Goal: Find specific page/section: Find specific page/section

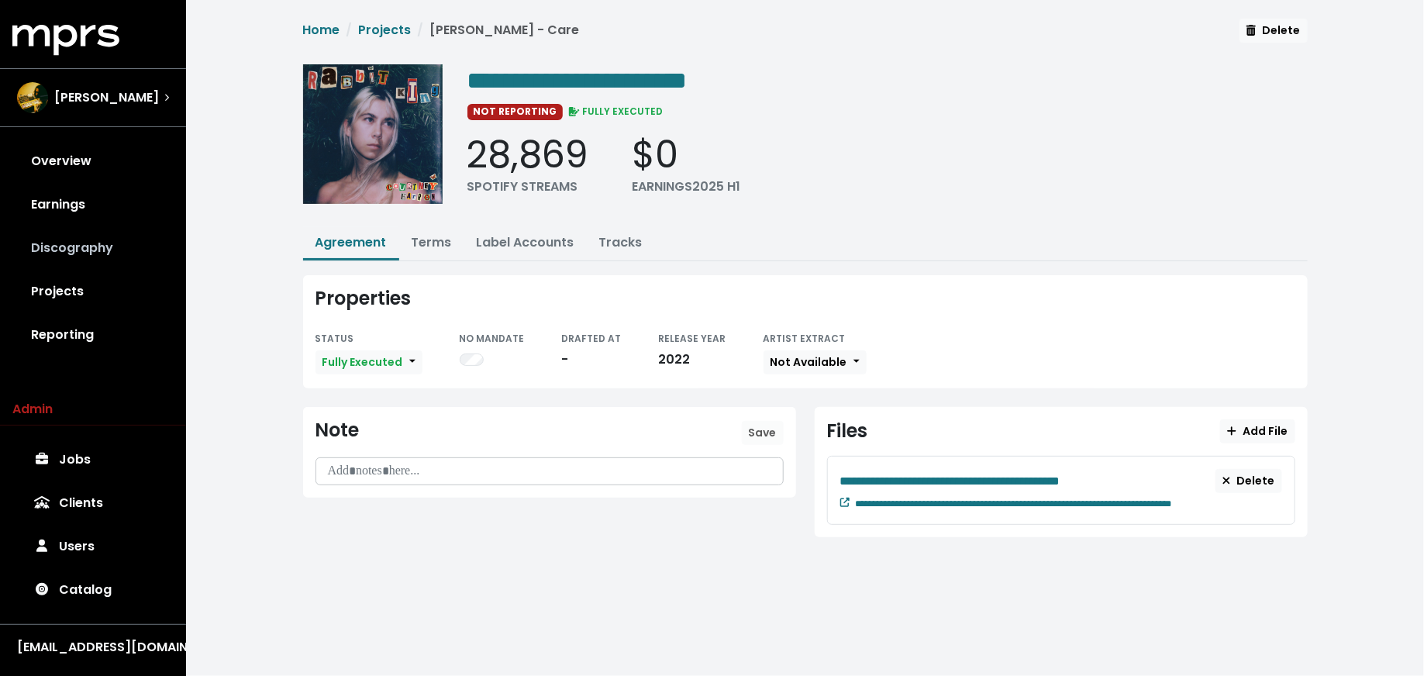
click at [36, 268] on link "Discography" at bounding box center [92, 247] width 161 height 43
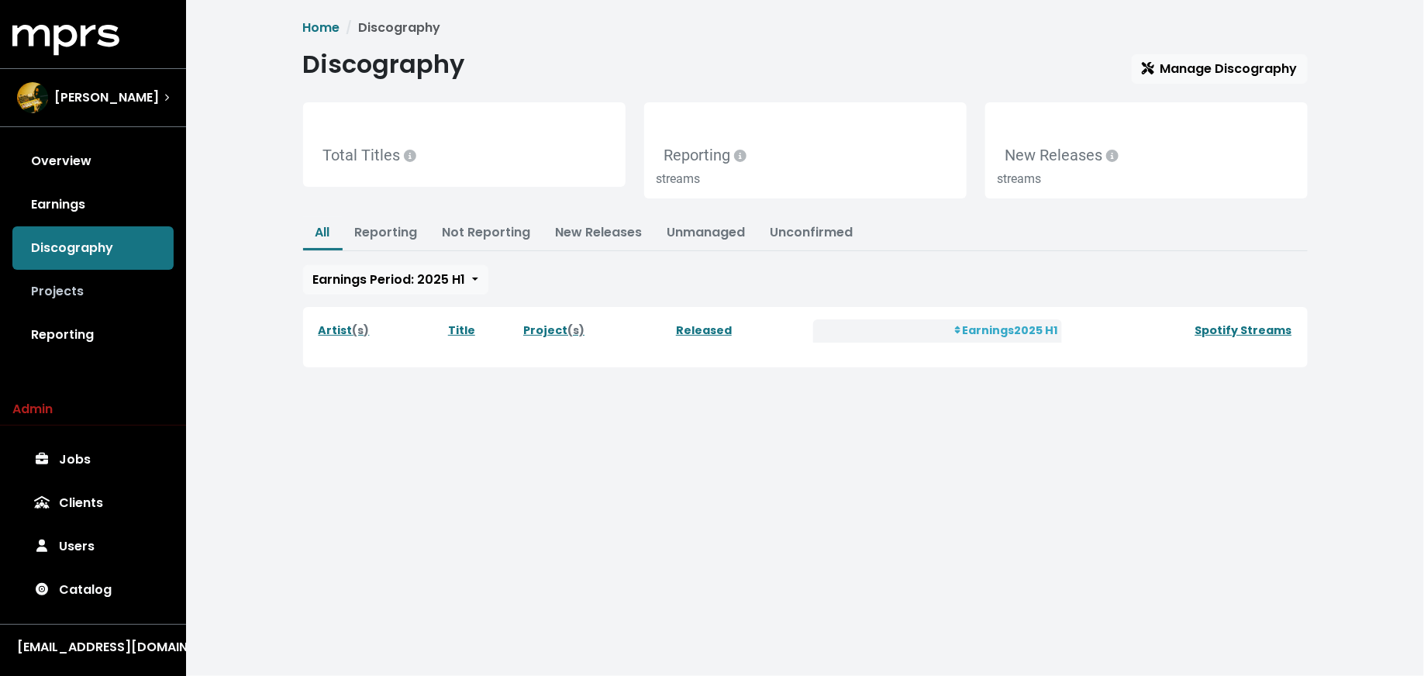
click at [71, 313] on link "Projects" at bounding box center [92, 291] width 161 height 43
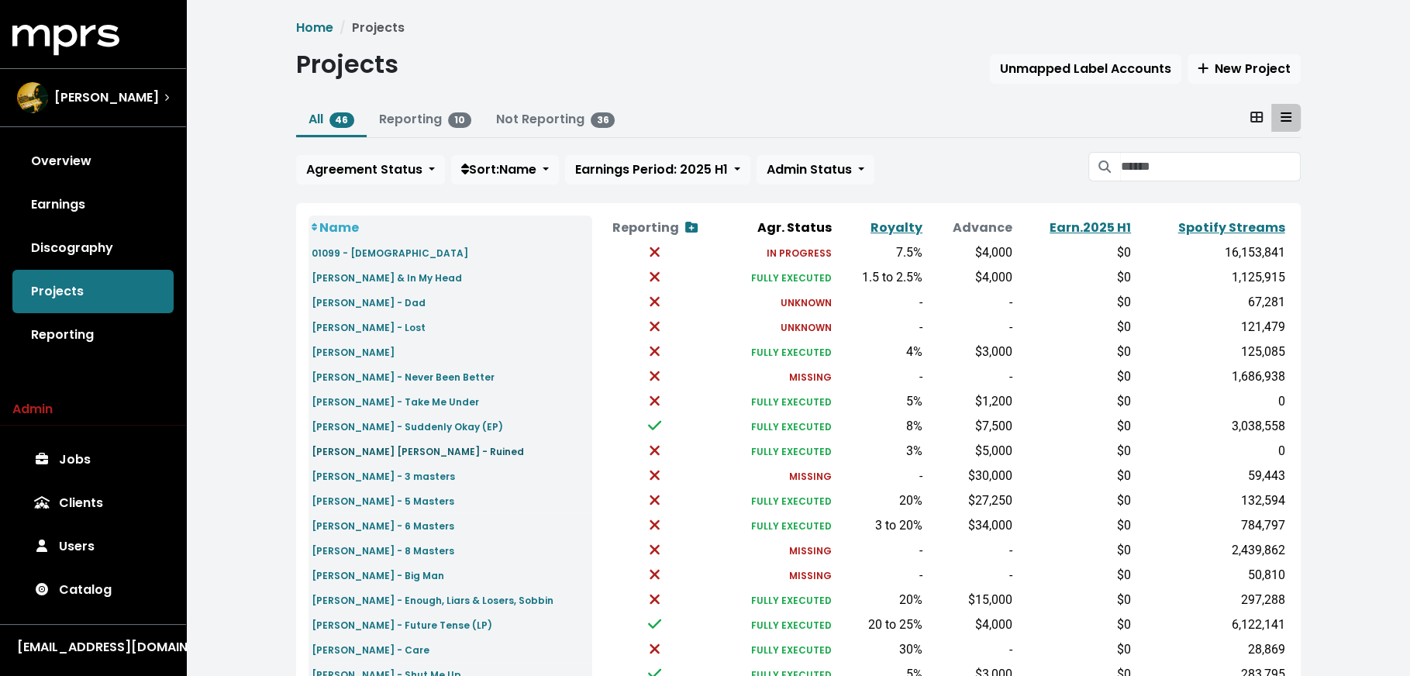
click at [427, 452] on small "[PERSON_NAME] [PERSON_NAME] - Ruined" at bounding box center [418, 451] width 212 height 13
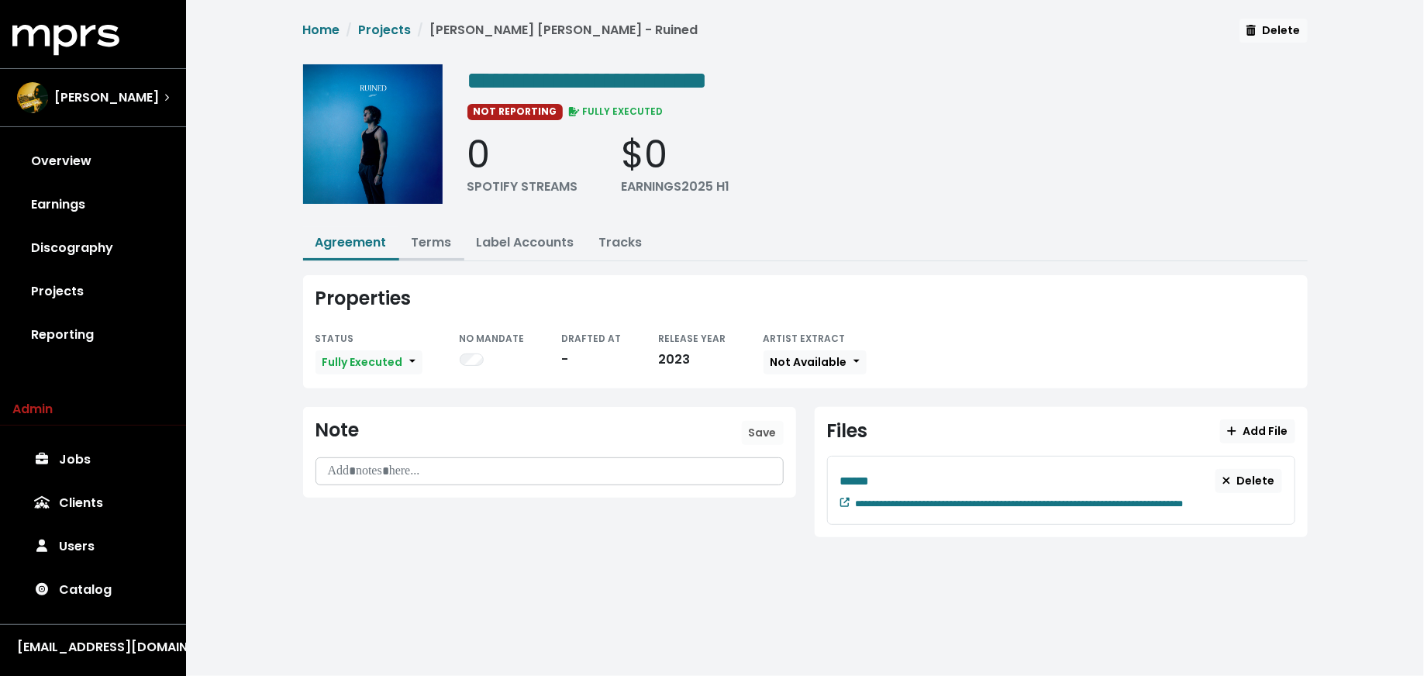
click at [433, 250] on button "Terms" at bounding box center [431, 243] width 65 height 33
click at [434, 244] on link "Terms" at bounding box center [432, 242] width 40 height 18
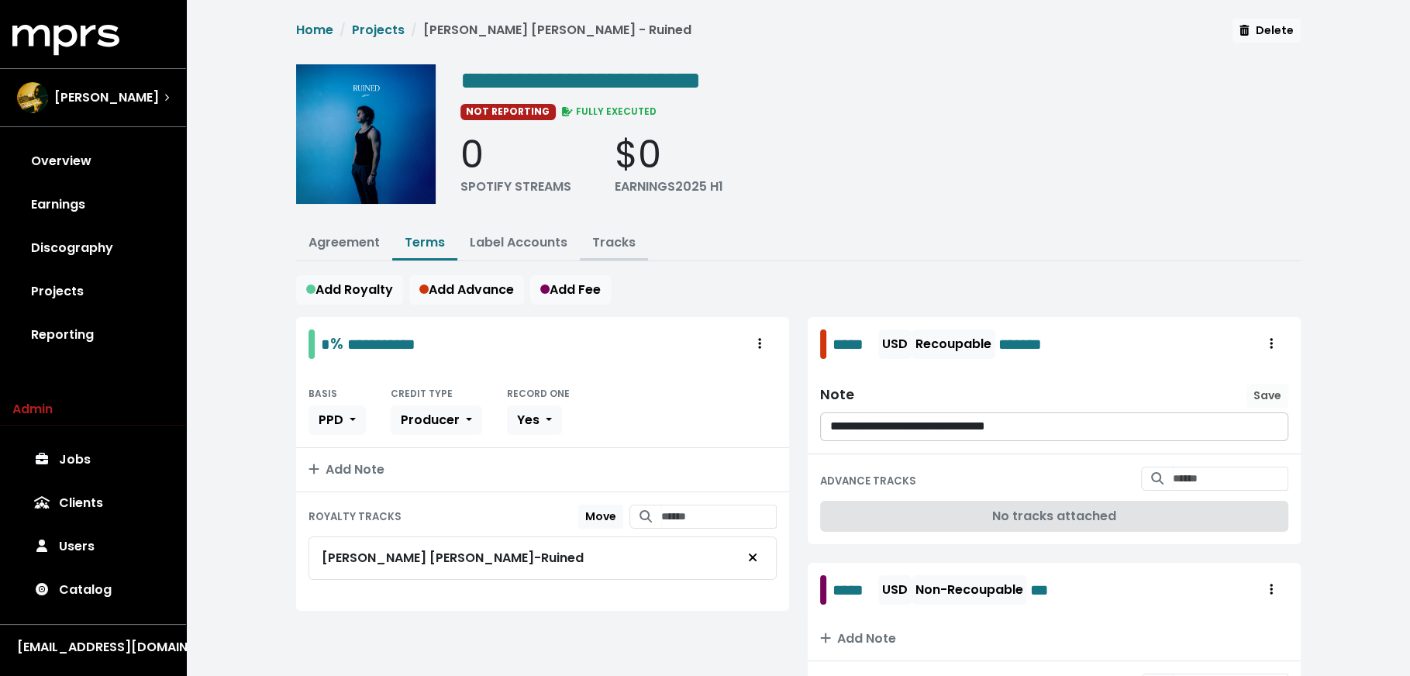
click at [619, 233] on link "Tracks" at bounding box center [613, 242] width 43 height 18
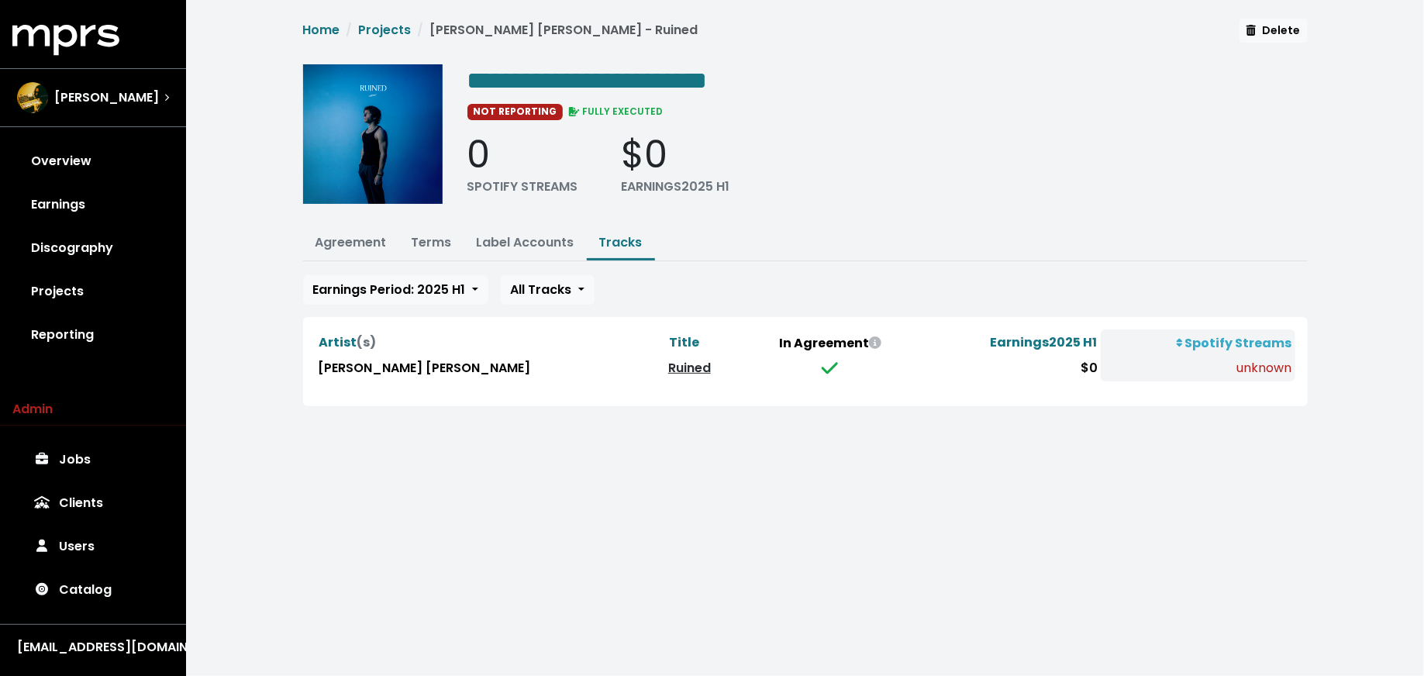
click at [668, 364] on link "Ruined" at bounding box center [689, 368] width 43 height 18
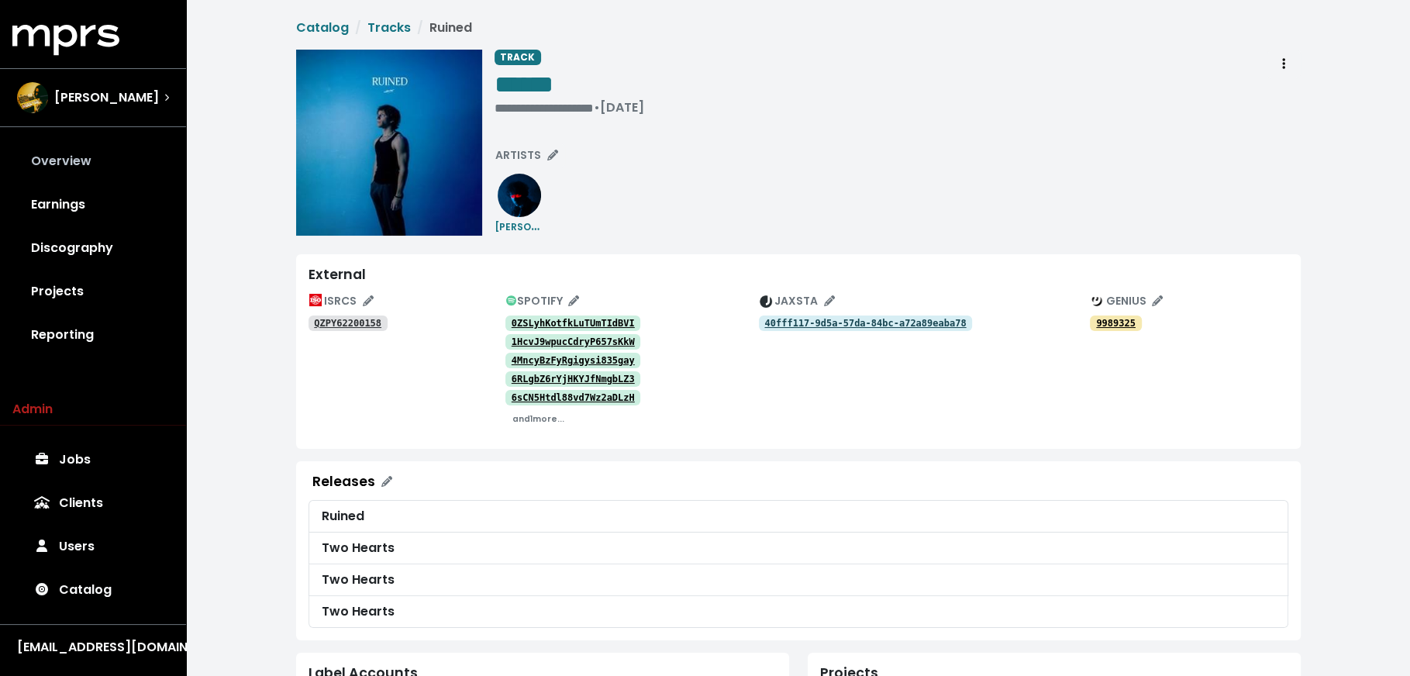
click at [113, 153] on link "Overview" at bounding box center [92, 161] width 161 height 43
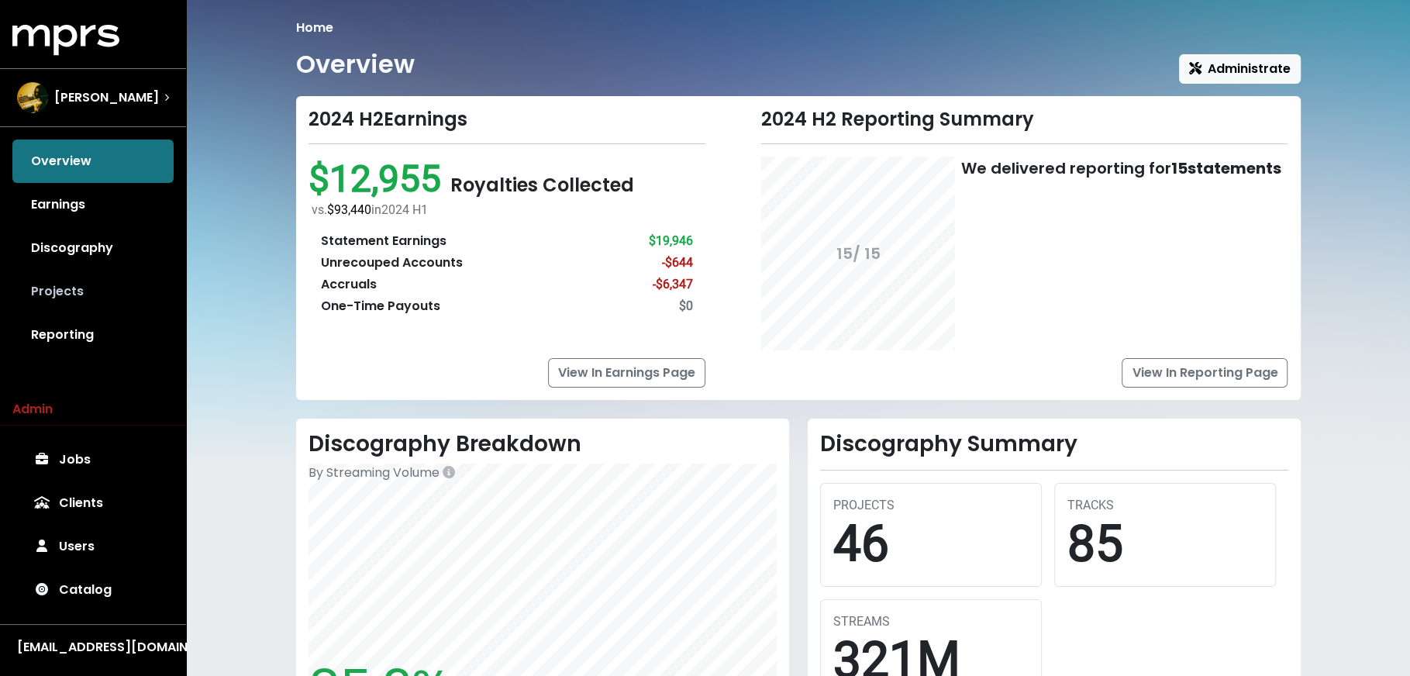
click at [105, 300] on link "Projects" at bounding box center [92, 291] width 161 height 43
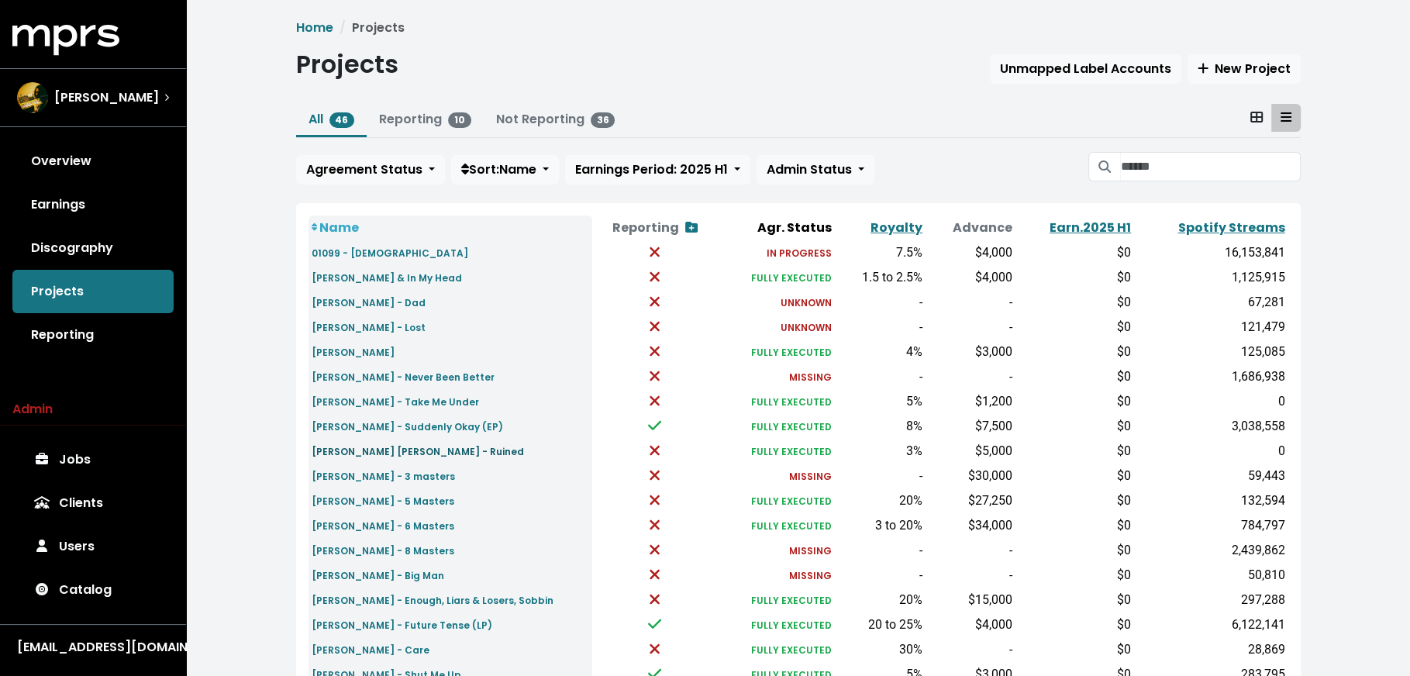
click at [377, 451] on small "[PERSON_NAME] [PERSON_NAME] - Ruined" at bounding box center [418, 451] width 212 height 13
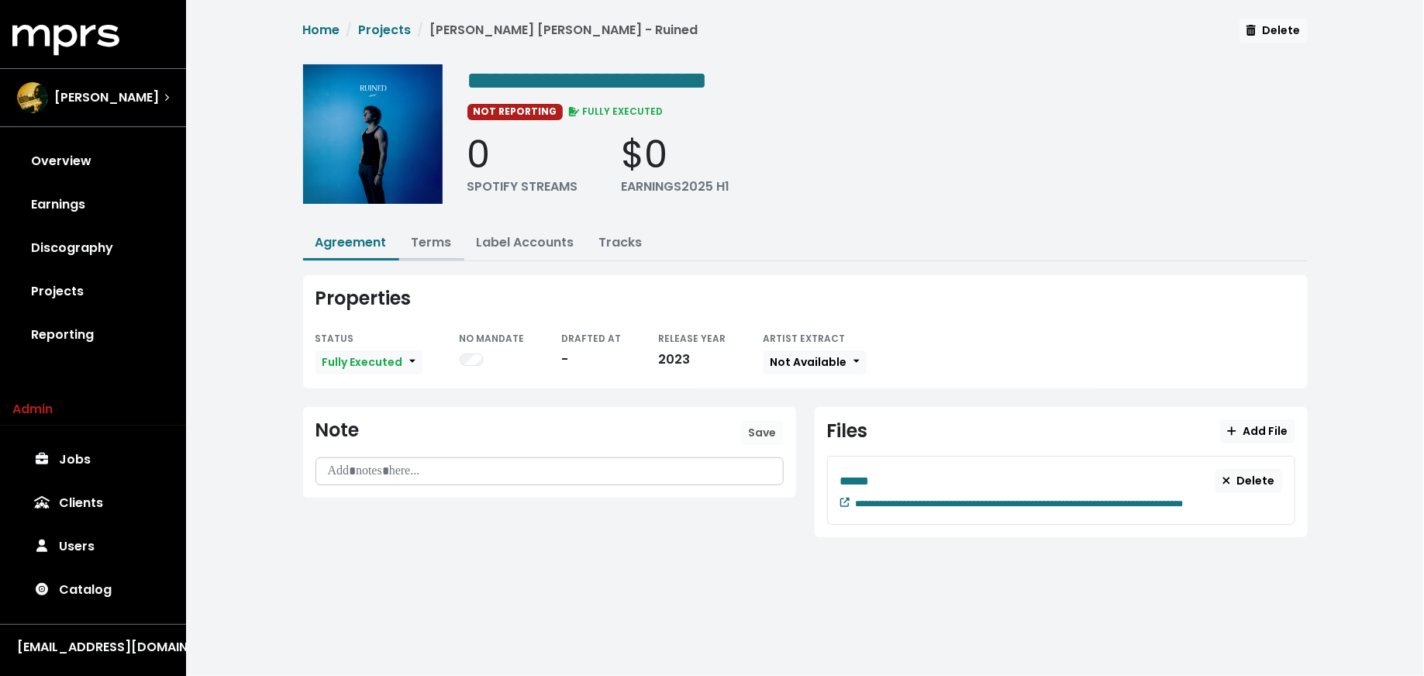
click at [424, 243] on link "Terms" at bounding box center [432, 242] width 40 height 18
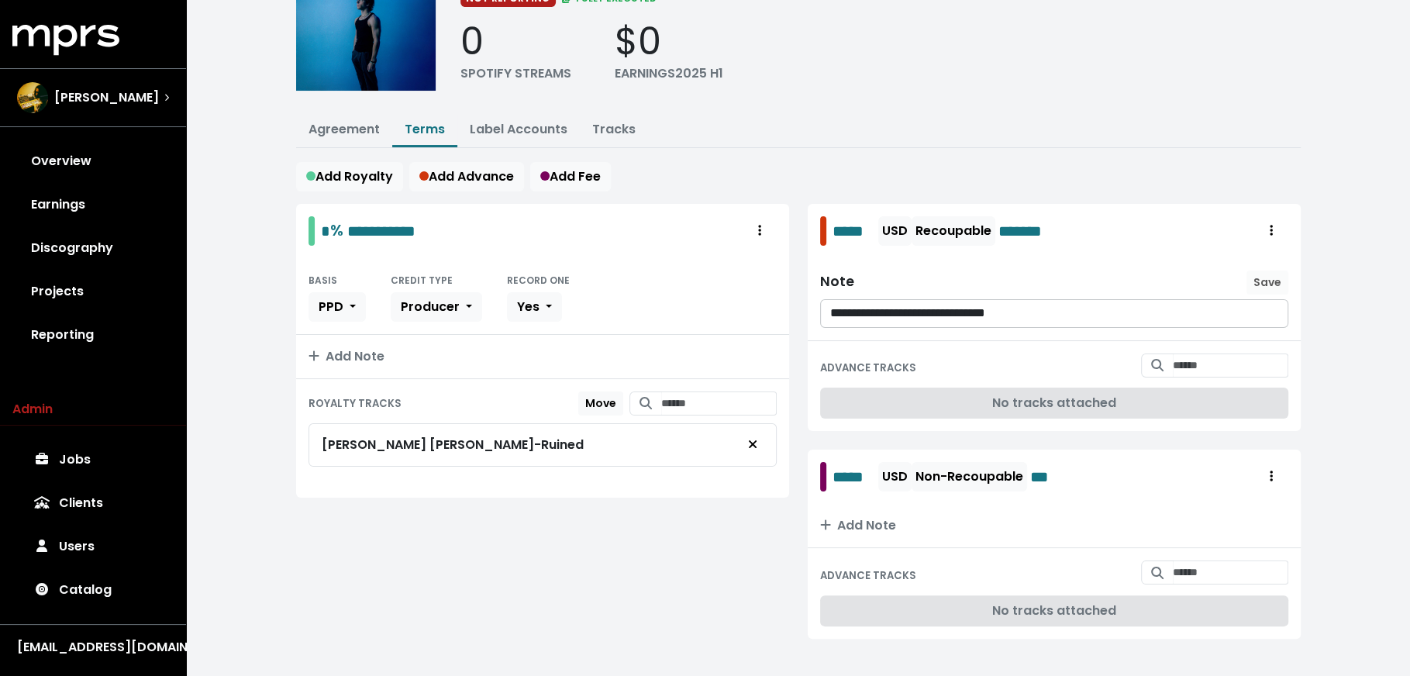
scroll to position [117, 0]
